Goal: Task Accomplishment & Management: Use online tool/utility

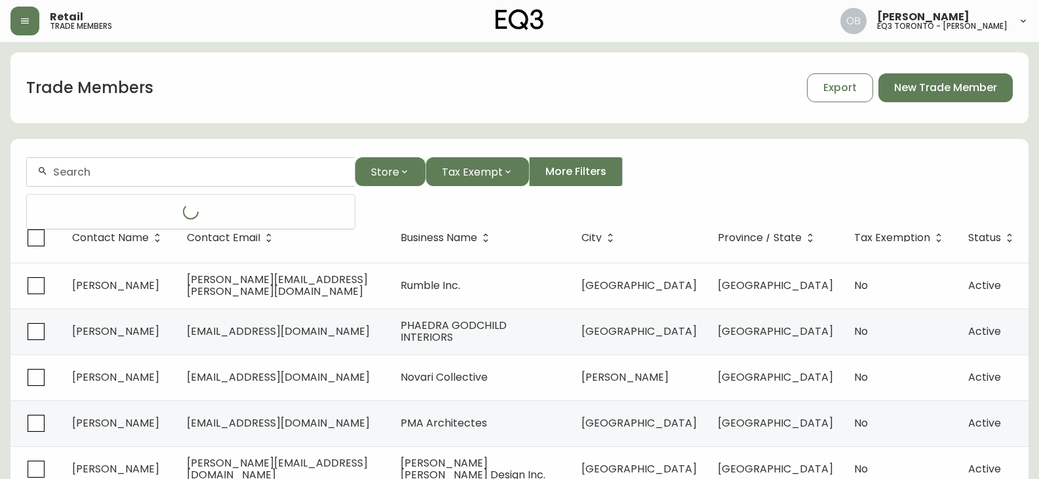
click at [102, 171] on input "text" at bounding box center [198, 172] width 291 height 12
click at [30, 12] on button "button" at bounding box center [24, 21] width 29 height 29
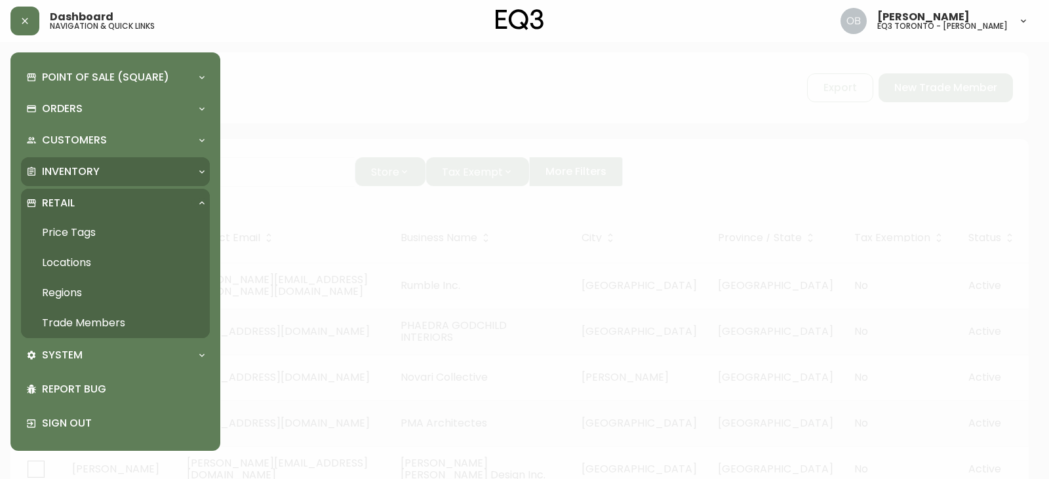
drag, startPoint x: 85, startPoint y: 176, endPoint x: 88, endPoint y: 212, distance: 36.1
click at [85, 176] on p "Inventory" at bounding box center [71, 172] width 58 height 14
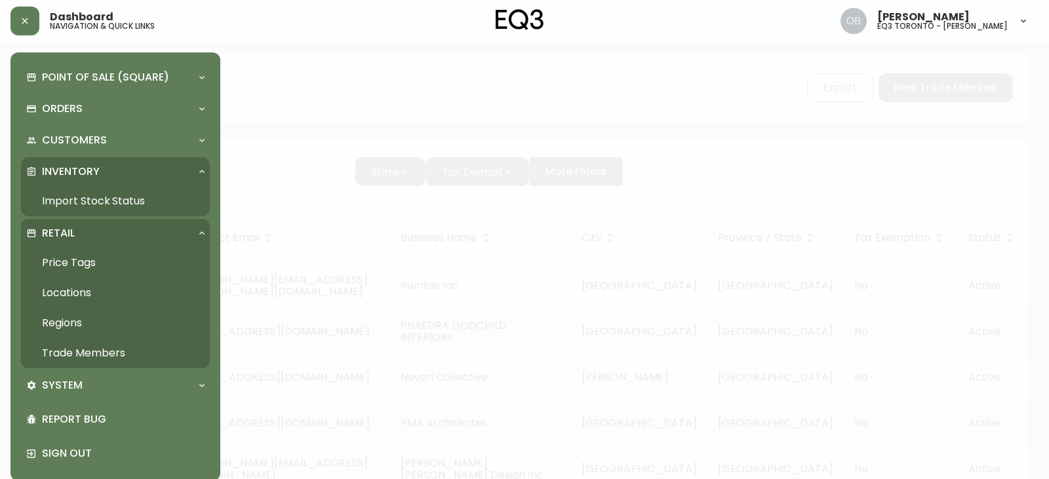
click at [94, 205] on link "Import Stock Status" at bounding box center [115, 201] width 189 height 30
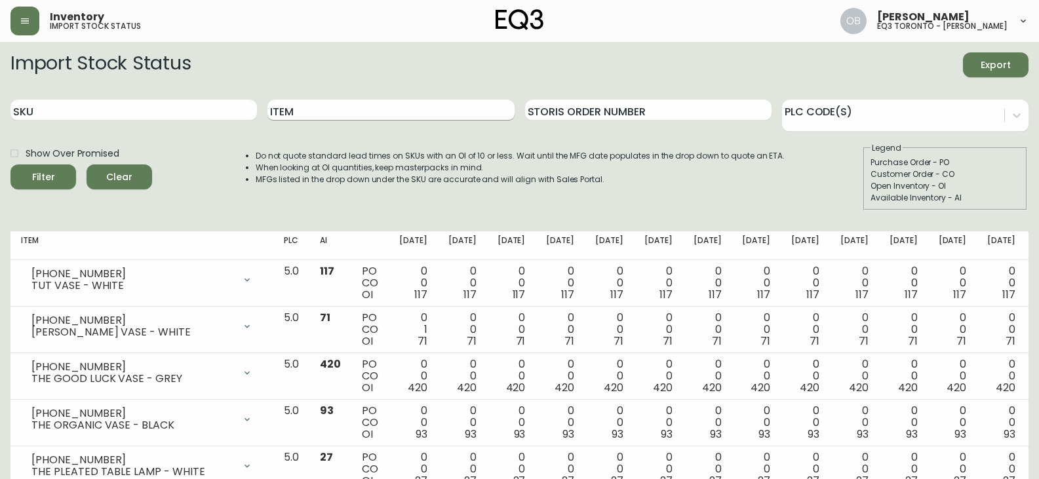
click at [323, 111] on input "Item" at bounding box center [390, 110] width 246 height 21
type input "boom"
click at [10, 165] on button "Filter" at bounding box center [43, 177] width 66 height 25
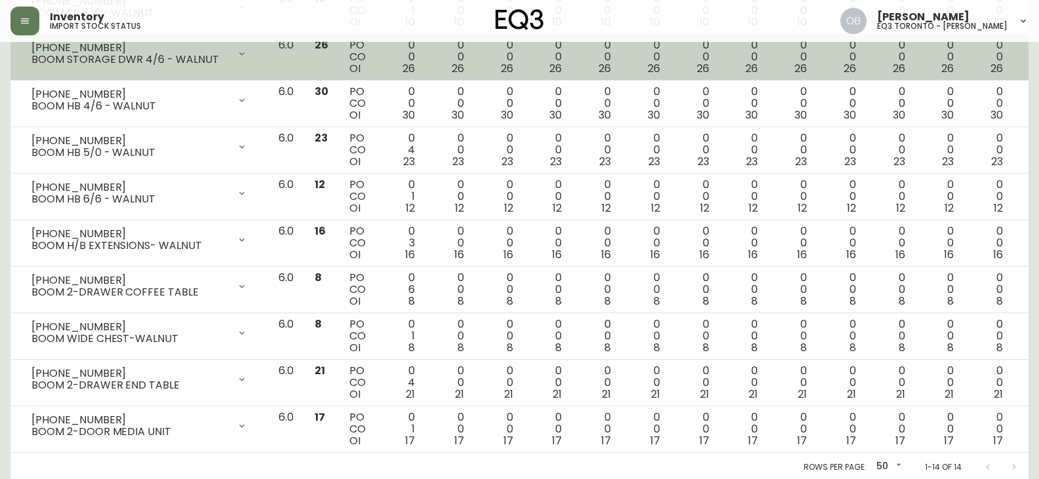
scroll to position [461, 0]
